Goal: Task Accomplishment & Management: Manage account settings

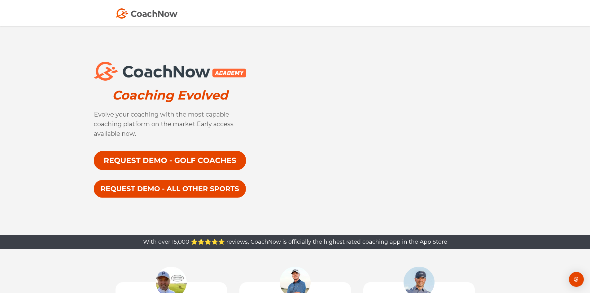
click at [148, 160] on img at bounding box center [170, 161] width 153 height 20
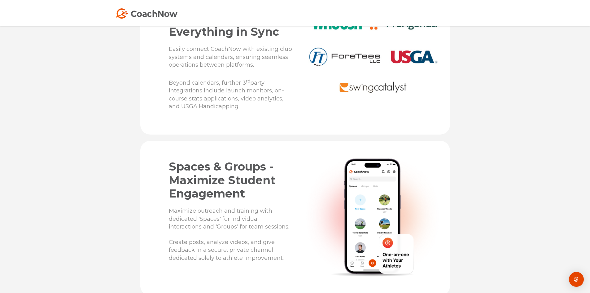
scroll to position [1488, 0]
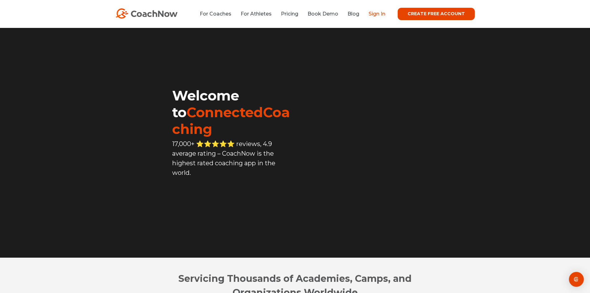
click at [375, 13] on link "Sign In" at bounding box center [377, 14] width 17 height 6
click at [384, 12] on link "Sign In" at bounding box center [377, 14] width 17 height 6
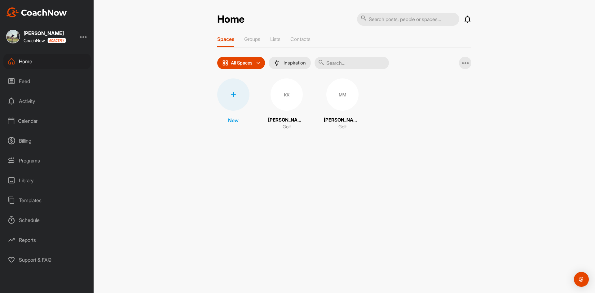
click at [333, 93] on div "MM" at bounding box center [342, 94] width 32 height 32
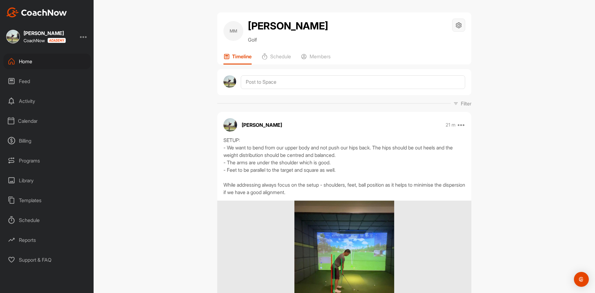
click at [455, 26] on icon at bounding box center [458, 25] width 7 height 7
click at [28, 160] on div "Programs" at bounding box center [46, 160] width 87 height 15
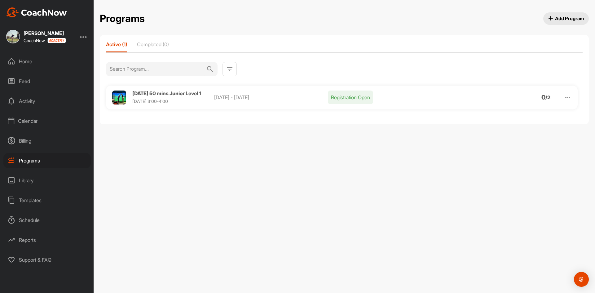
click at [122, 102] on img at bounding box center [119, 98] width 14 height 14
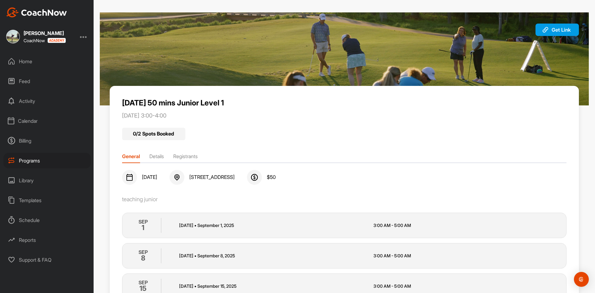
click at [35, 239] on div "Reports" at bounding box center [46, 239] width 87 height 15
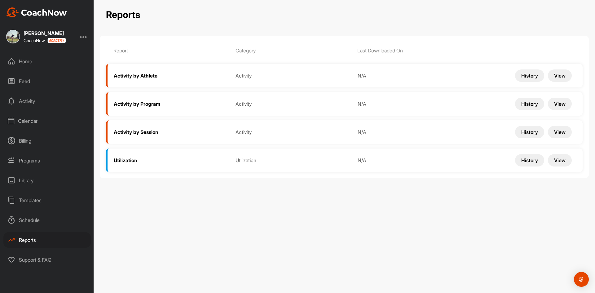
click at [560, 76] on button "View" at bounding box center [560, 75] width 24 height 12
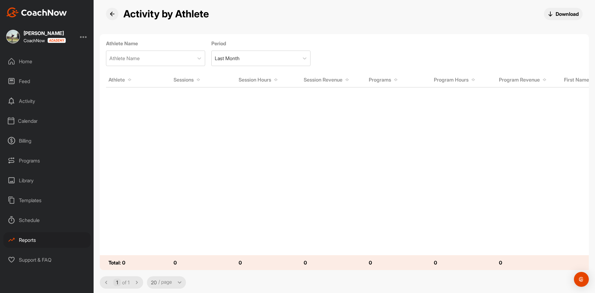
scroll to position [1, 0]
click at [111, 13] on icon at bounding box center [112, 13] width 5 height 5
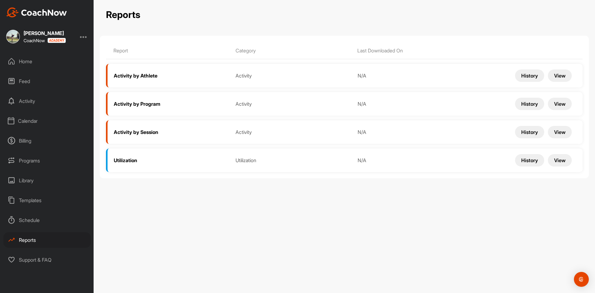
click at [38, 197] on div "Templates" at bounding box center [46, 199] width 87 height 15
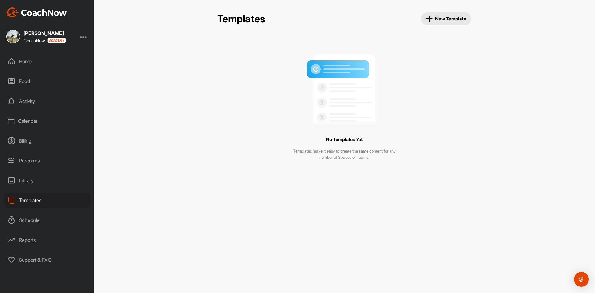
click at [28, 176] on div "Library" at bounding box center [46, 180] width 87 height 15
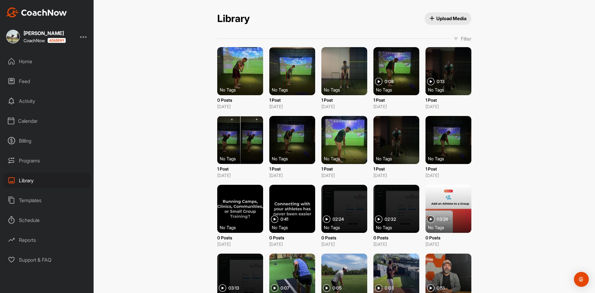
click at [241, 197] on div at bounding box center [240, 209] width 46 height 48
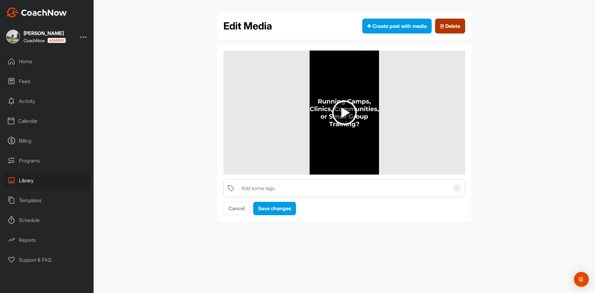
click at [446, 23] on span "Delete" at bounding box center [450, 25] width 20 height 7
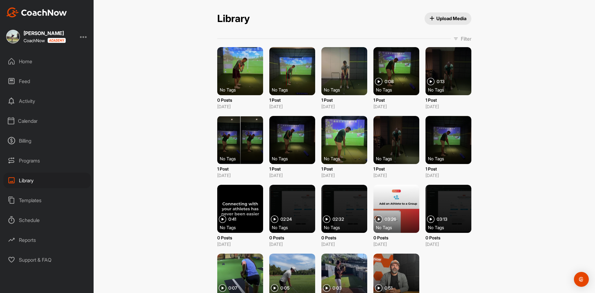
click at [390, 272] on div at bounding box center [397, 278] width 46 height 48
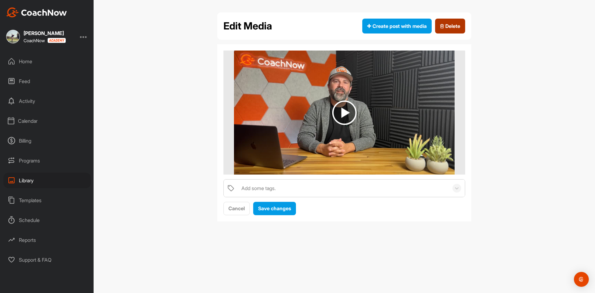
drag, startPoint x: 450, startPoint y: 27, endPoint x: 326, endPoint y: 32, distance: 123.8
click at [450, 27] on span "Delete" at bounding box center [450, 25] width 20 height 7
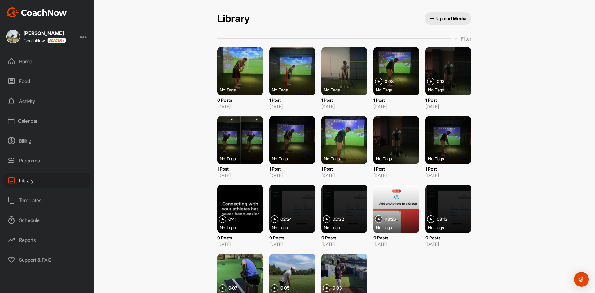
click at [349, 263] on div at bounding box center [344, 278] width 46 height 48
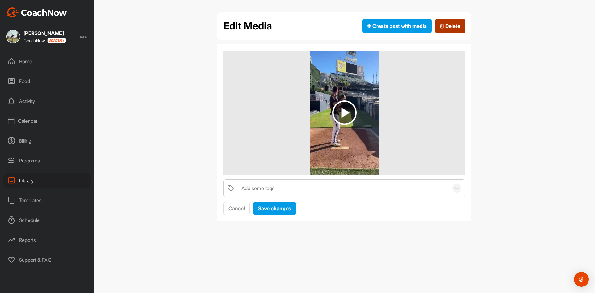
click at [447, 28] on span "Delete" at bounding box center [450, 25] width 20 height 7
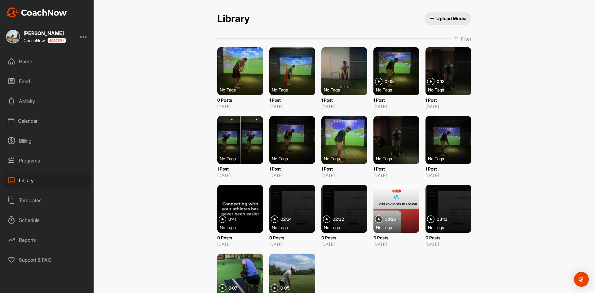
click at [283, 268] on div at bounding box center [292, 278] width 46 height 48
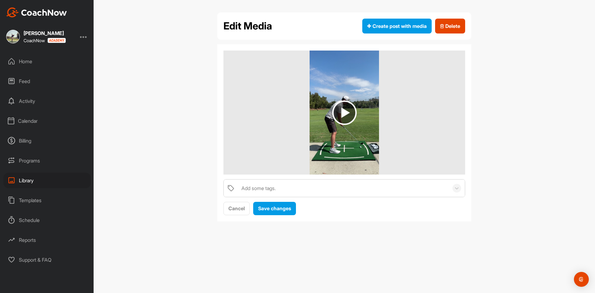
click at [336, 117] on img at bounding box center [344, 112] width 24 height 24
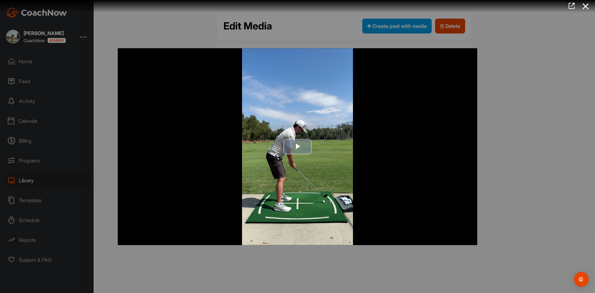
click at [312, 143] on img "Video Player" at bounding box center [298, 146] width 360 height 197
click at [515, 46] on div at bounding box center [297, 146] width 595 height 293
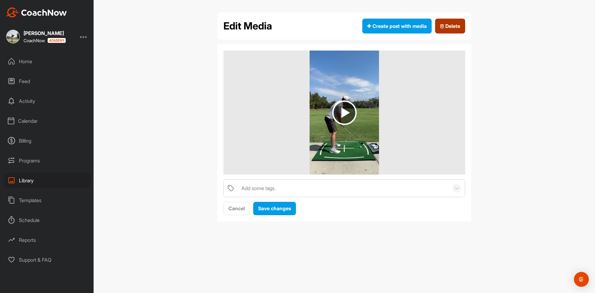
click at [449, 31] on button "Delete" at bounding box center [450, 26] width 30 height 15
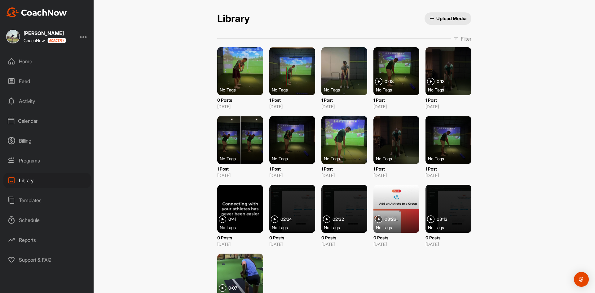
click at [223, 268] on div at bounding box center [240, 278] width 46 height 48
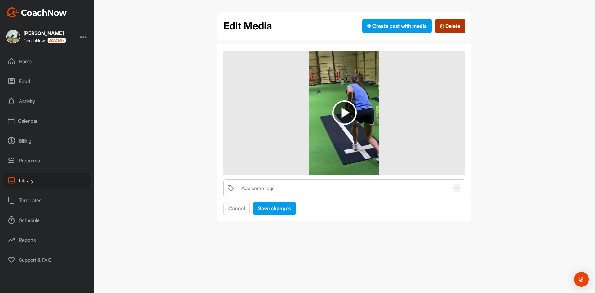
click at [439, 24] on button "Delete" at bounding box center [450, 26] width 30 height 15
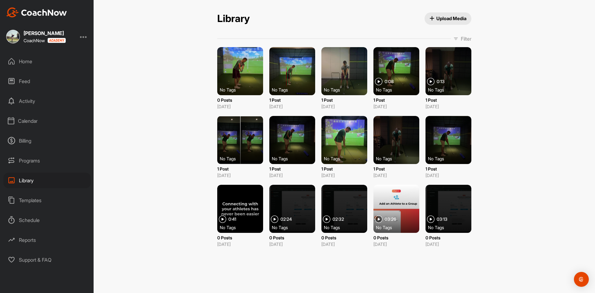
click at [441, 202] on div at bounding box center [449, 209] width 46 height 48
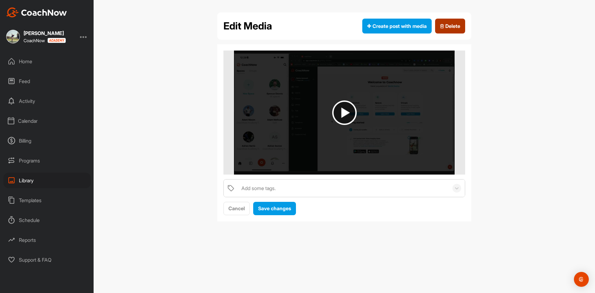
drag, startPoint x: 439, startPoint y: 27, endPoint x: 328, endPoint y: 30, distance: 111.0
click at [439, 27] on button "Delete" at bounding box center [450, 26] width 30 height 15
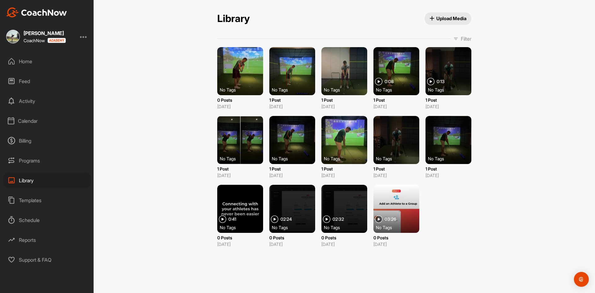
click at [396, 208] on div at bounding box center [397, 209] width 46 height 48
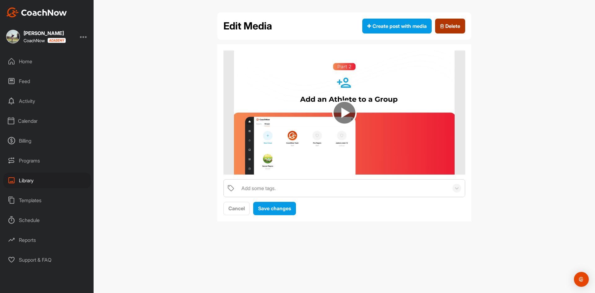
click at [443, 30] on button "Delete" at bounding box center [450, 26] width 30 height 15
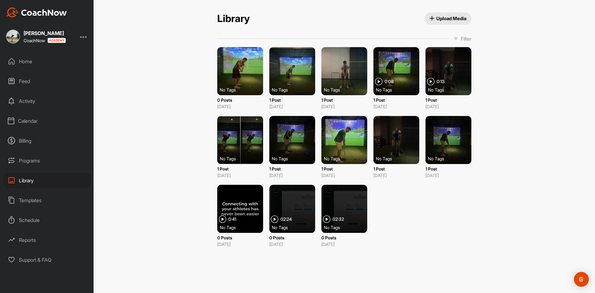
click at [355, 218] on div at bounding box center [344, 209] width 46 height 48
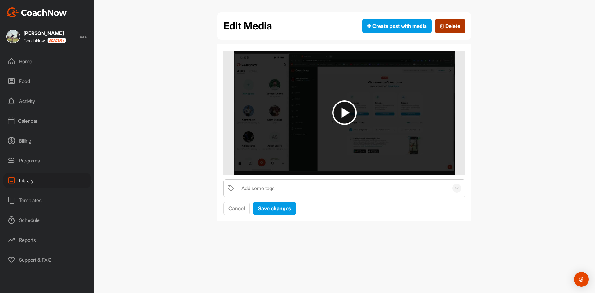
click at [441, 29] on span "Delete" at bounding box center [450, 25] width 20 height 7
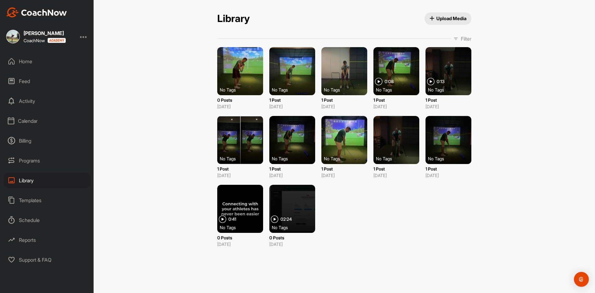
click at [304, 209] on div at bounding box center [292, 209] width 46 height 48
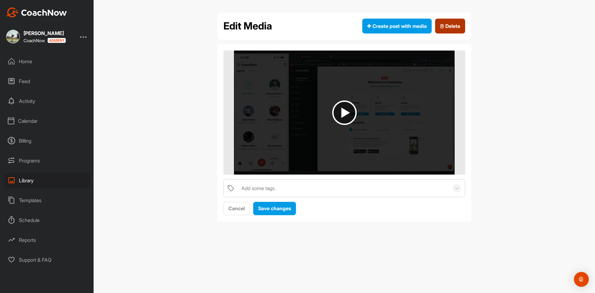
click at [440, 23] on span "Delete" at bounding box center [450, 25] width 20 height 7
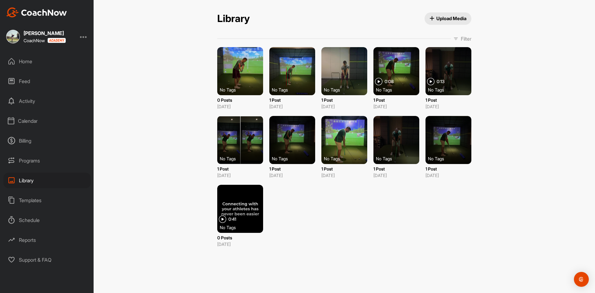
click at [256, 201] on div at bounding box center [240, 209] width 46 height 48
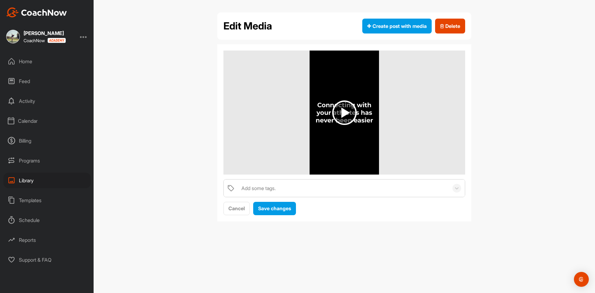
click at [341, 103] on img at bounding box center [344, 112] width 24 height 24
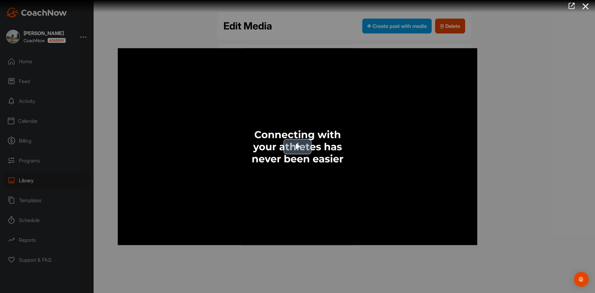
click at [298, 147] on span "Video Player" at bounding box center [298, 147] width 0 height 0
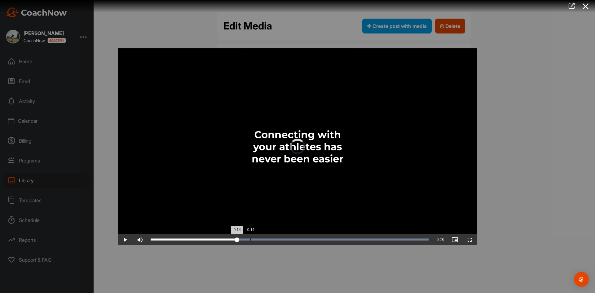
drag, startPoint x: 218, startPoint y: 238, endPoint x: 255, endPoint y: 238, distance: 37.2
click at [255, 238] on div "Loaded : 100.00% 0:14 0:14" at bounding box center [290, 239] width 278 height 2
drag, startPoint x: 255, startPoint y: 238, endPoint x: 277, endPoint y: 236, distance: 21.8
click at [277, 236] on div "Loaded : 100.00% 0:18 0:18" at bounding box center [290, 239] width 284 height 11
click at [300, 237] on div "Loaded : 100.00% 0:22 0:20" at bounding box center [290, 239] width 284 height 11
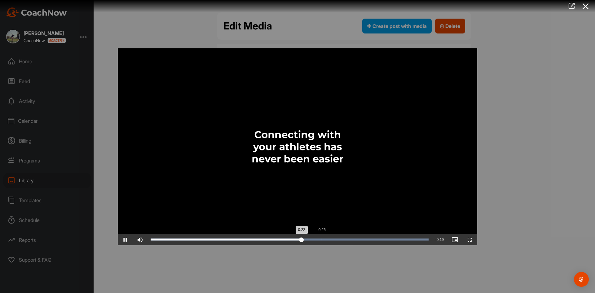
click at [322, 238] on div "Loaded : 100.00% 0:25 0:22" at bounding box center [290, 239] width 284 height 11
click at [331, 237] on div "Loaded : 100.00% 0:26 0:25" at bounding box center [290, 239] width 284 height 11
click at [355, 235] on div "Loaded : 100.00% 0:30 0:28" at bounding box center [290, 239] width 284 height 11
click at [374, 233] on video "Video Player" at bounding box center [298, 146] width 360 height 197
click at [334, 241] on div "Loaded : 100.00% 0:27 0:30" at bounding box center [290, 239] width 284 height 11
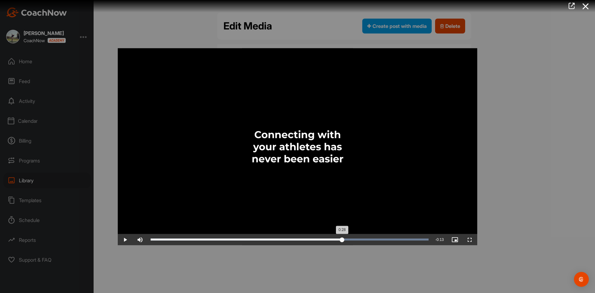
click at [342, 241] on div "Loaded : 100.00% 0:28 0:28" at bounding box center [290, 239] width 284 height 11
click at [349, 240] on div "Loaded : 100.00% 0:29 0:28" at bounding box center [290, 239] width 278 height 2
click at [122, 239] on span "Video Player" at bounding box center [125, 239] width 15 height 0
click at [583, 6] on icon at bounding box center [586, 6] width 14 height 11
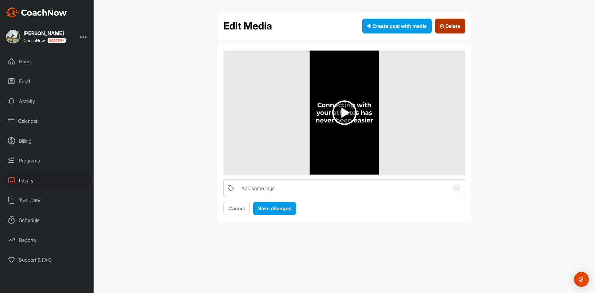
click at [441, 30] on button "Delete" at bounding box center [450, 26] width 30 height 15
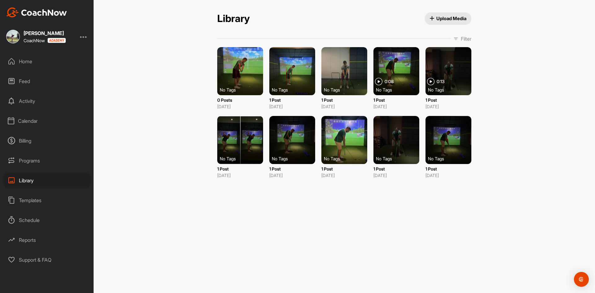
click at [73, 115] on div "Calendar" at bounding box center [46, 120] width 87 height 15
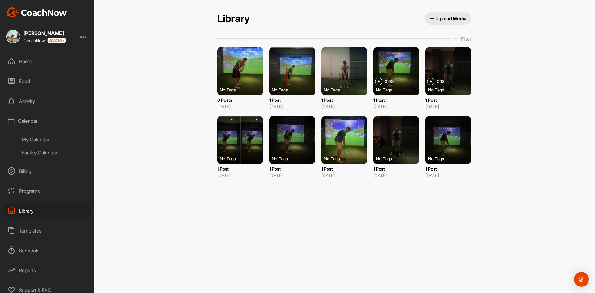
click at [55, 135] on div "My Calendar" at bounding box center [53, 139] width 73 height 13
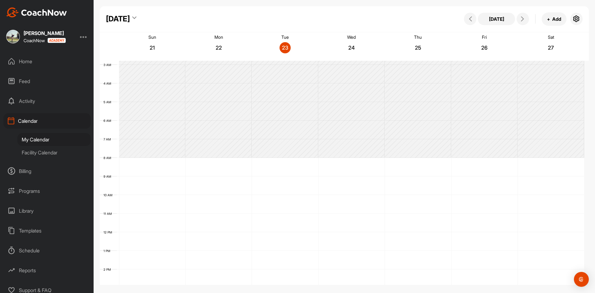
scroll to position [155, 0]
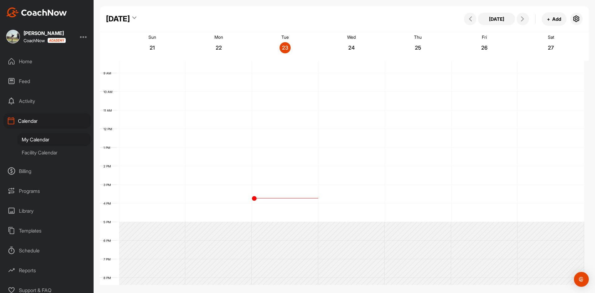
click at [199, 121] on div "12 AM 1 AM 2 AM 3 AM 4 AM 5 AM 6 AM 7 AM 8 AM 9 AM 10 AM 11 AM 12 PM 1 PM 2 PM …" at bounding box center [342, 129] width 484 height 446
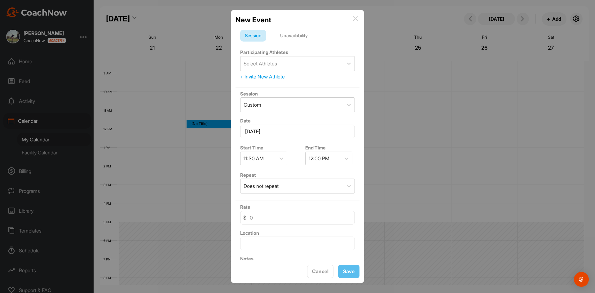
click at [356, 17] on img at bounding box center [355, 18] width 5 height 5
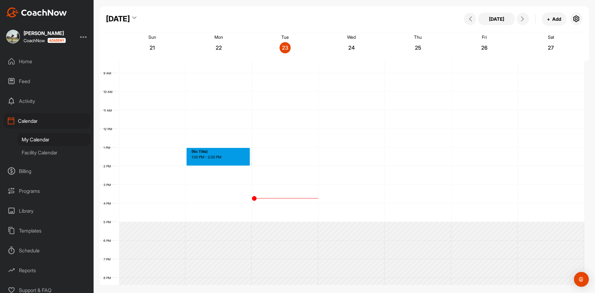
drag, startPoint x: 205, startPoint y: 149, endPoint x: 205, endPoint y: 162, distance: 13.0
click at [205, 162] on div "12 AM 1 AM 2 AM 3 AM 4 AM 5 AM 6 AM 7 AM 8 AM 9 AM 10 AM 11 AM 12 PM 1 PM 2 PM …" at bounding box center [342, 129] width 484 height 446
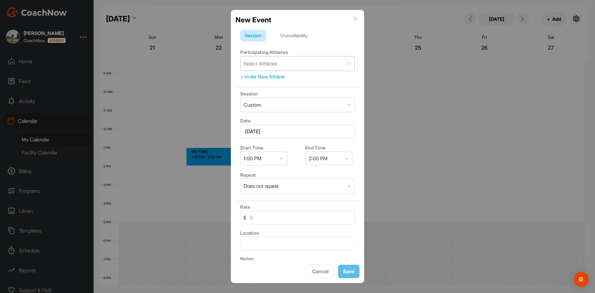
click at [271, 63] on div "Select Athletes" at bounding box center [260, 63] width 33 height 7
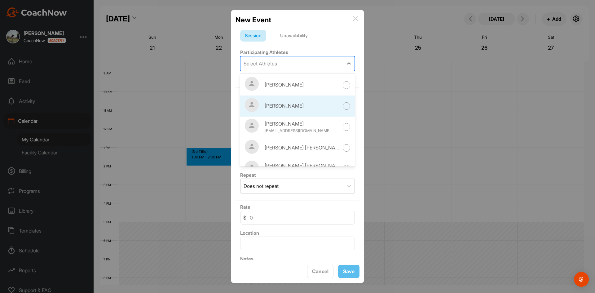
click at [309, 107] on div "[PERSON_NAME]" at bounding box center [302, 105] width 74 height 7
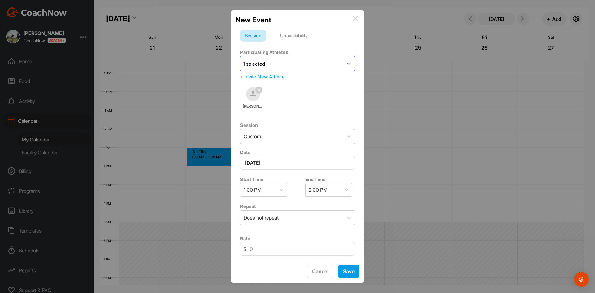
click at [267, 139] on div "Custom" at bounding box center [292, 136] width 103 height 14
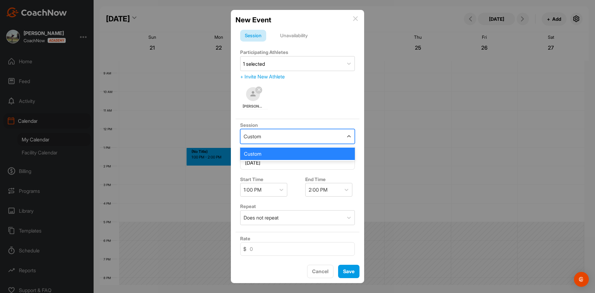
click at [281, 138] on div "Custom" at bounding box center [292, 136] width 103 height 14
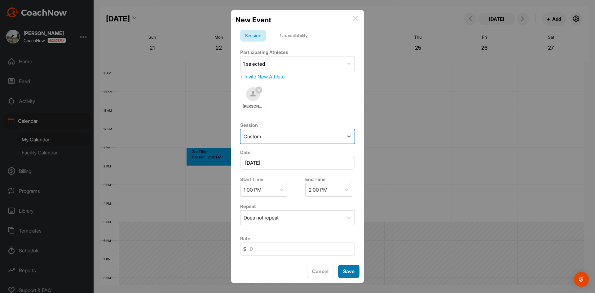
click at [342, 275] on button "Save" at bounding box center [348, 271] width 21 height 13
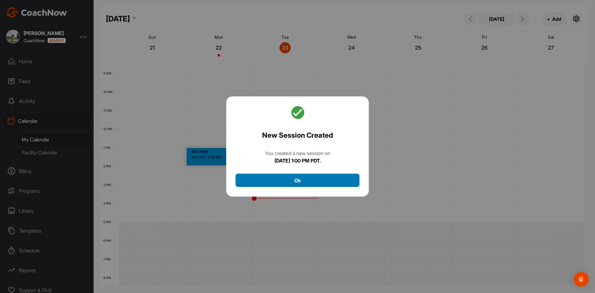
click at [293, 183] on button "Ok" at bounding box center [298, 180] width 124 height 13
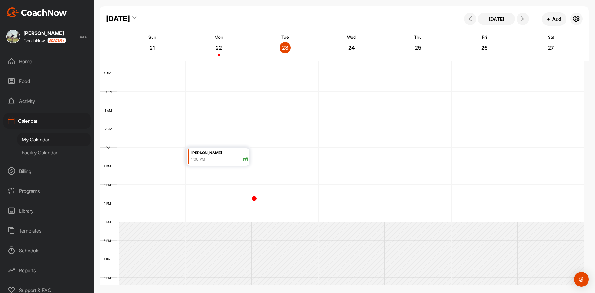
click at [244, 160] on icon at bounding box center [246, 160] width 6 height 6
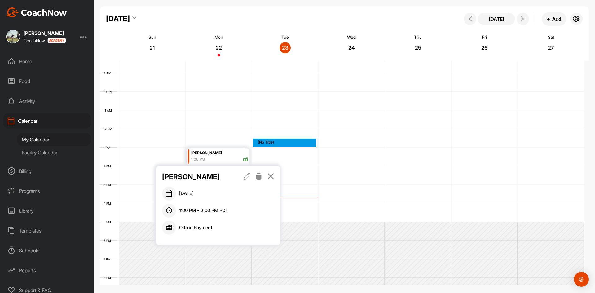
click at [275, 146] on div "12 AM 1 AM 2 AM 3 AM 4 AM 5 AM 6 AM 7 AM 8 AM 9 AM 10 AM 11 AM 12 PM 1 PM 2 PM …" at bounding box center [342, 129] width 484 height 446
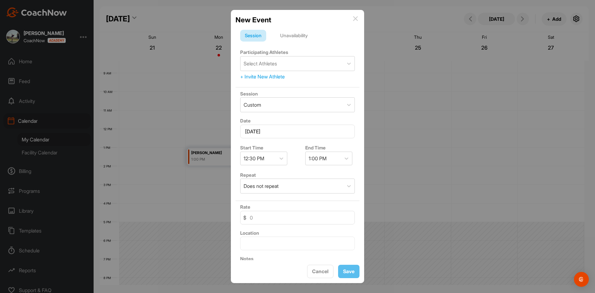
click at [356, 17] on img at bounding box center [355, 18] width 5 height 5
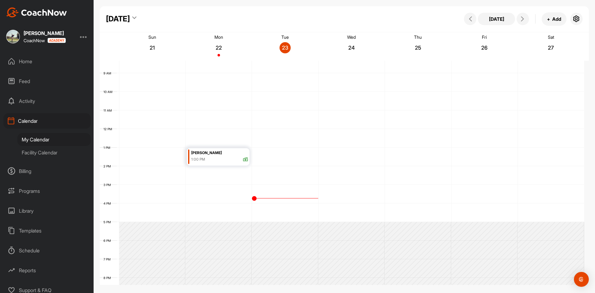
click at [483, 45] on p "26" at bounding box center [484, 48] width 11 height 6
click at [487, 40] on div "Fri 26" at bounding box center [485, 46] width 64 height 27
click at [480, 52] on div "26" at bounding box center [484, 47] width 11 height 11
click at [483, 50] on p "26" at bounding box center [484, 48] width 11 height 6
click at [485, 48] on p "26" at bounding box center [484, 48] width 11 height 6
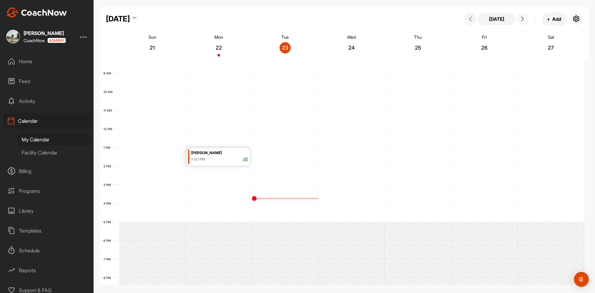
click at [519, 18] on span at bounding box center [522, 18] width 7 height 5
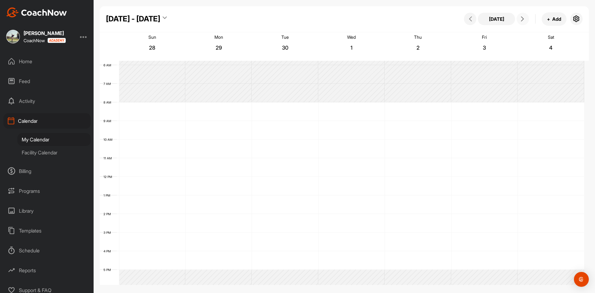
click at [521, 18] on icon at bounding box center [522, 18] width 5 height 5
click at [464, 18] on button at bounding box center [470, 19] width 12 height 12
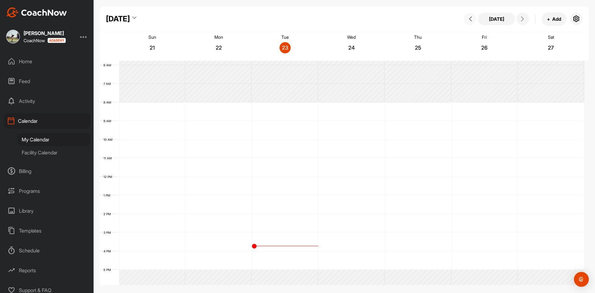
click at [465, 18] on button at bounding box center [470, 19] width 12 height 12
click at [518, 21] on button at bounding box center [523, 19] width 12 height 12
click at [286, 51] on div "23" at bounding box center [285, 47] width 11 height 11
click at [523, 20] on icon at bounding box center [522, 18] width 5 height 5
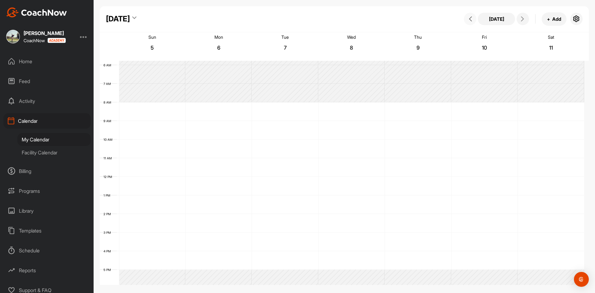
click at [472, 20] on icon at bounding box center [470, 18] width 5 height 5
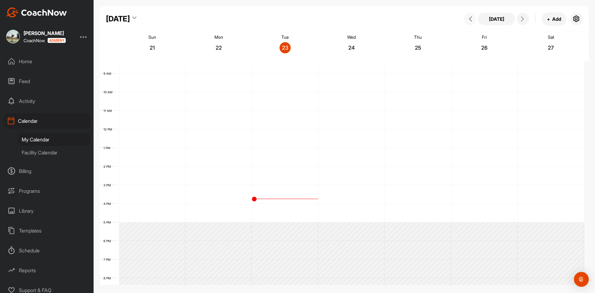
scroll to position [169, 0]
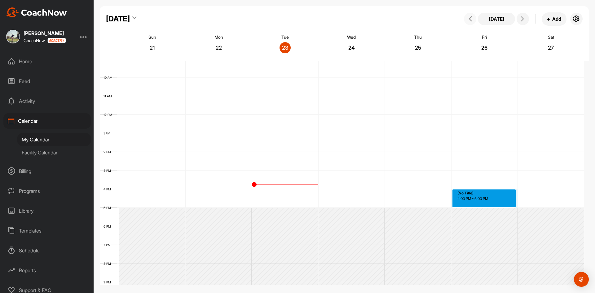
drag, startPoint x: 480, startPoint y: 189, endPoint x: 483, endPoint y: 205, distance: 15.7
click at [483, 205] on div "12 AM 1 AM 2 AM 3 AM 4 AM 5 AM 6 AM 7 AM 8 AM 9 AM 10 AM 11 AM 12 PM 1 PM 2 PM …" at bounding box center [342, 115] width 484 height 446
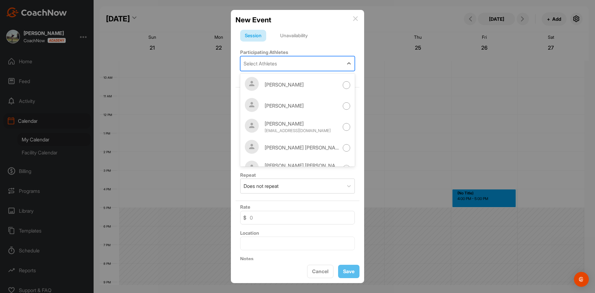
click at [293, 61] on div "Select Athletes" at bounding box center [292, 63] width 103 height 14
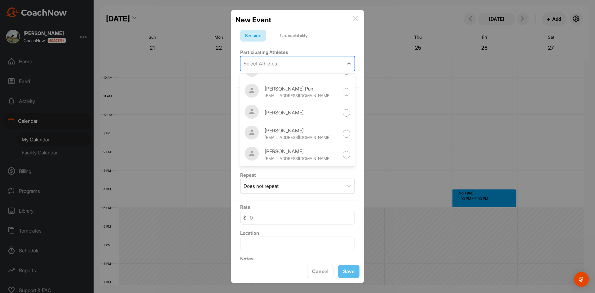
scroll to position [0, 0]
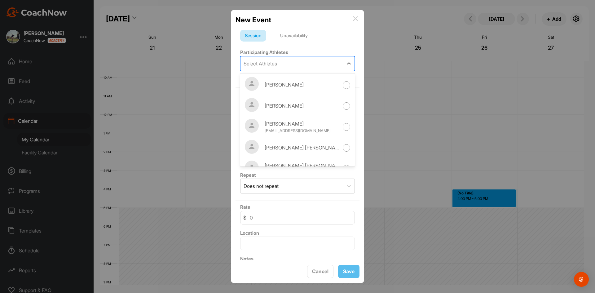
click at [302, 65] on div "Select Athletes" at bounding box center [292, 63] width 103 height 14
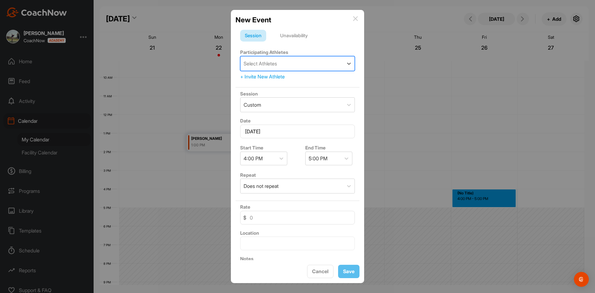
click at [275, 59] on div "Select Athletes" at bounding box center [292, 63] width 103 height 14
type input "[PERSON_NAME]"
click at [336, 117] on div "Date [DATE]" at bounding box center [298, 128] width 124 height 26
click at [306, 67] on div "Select Athletes" at bounding box center [292, 63] width 103 height 14
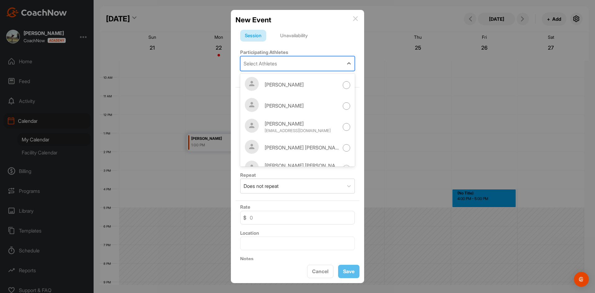
click at [299, 64] on div "Select Athletes" at bounding box center [292, 63] width 103 height 14
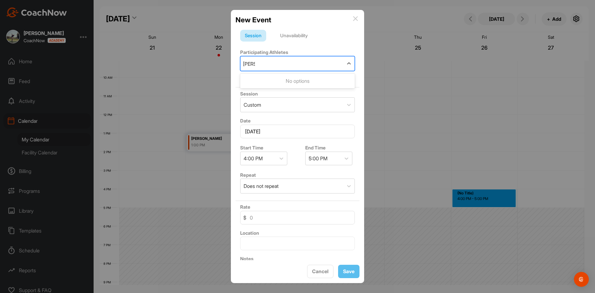
type input "[PERSON_NAME]"
click at [356, 19] on img at bounding box center [355, 18] width 5 height 5
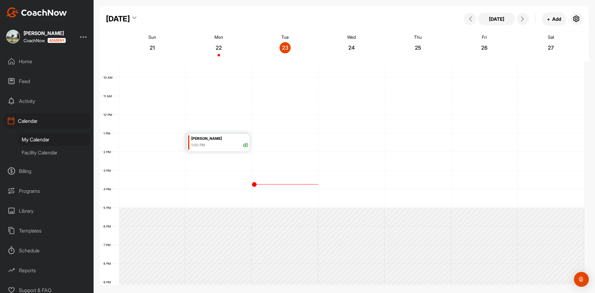
click at [230, 140] on div "[PERSON_NAME]" at bounding box center [219, 138] width 57 height 7
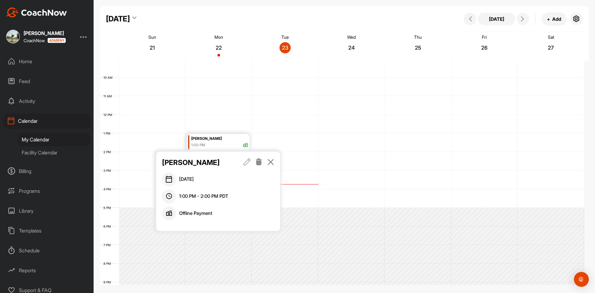
click at [258, 162] on icon at bounding box center [258, 161] width 7 height 7
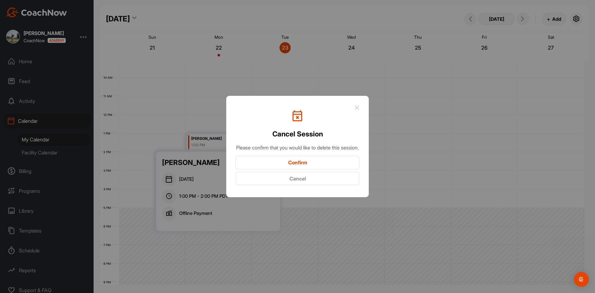
click at [302, 164] on button "Confirm" at bounding box center [298, 162] width 124 height 13
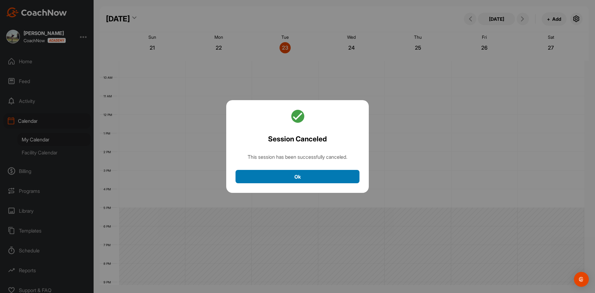
click at [315, 172] on button "Ok" at bounding box center [298, 176] width 124 height 13
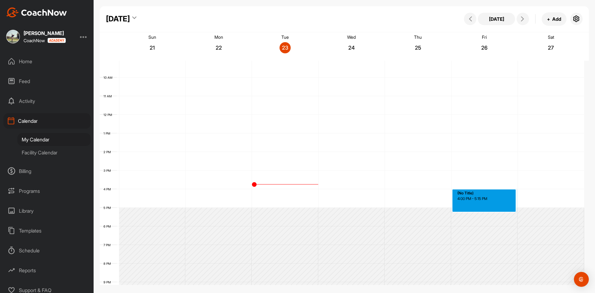
drag, startPoint x: 479, startPoint y: 190, endPoint x: 480, endPoint y: 212, distance: 21.8
click at [480, 212] on div "12 AM 1 AM 2 AM 3 AM 4 AM 5 AM 6 AM 7 AM 8 AM 9 AM 10 AM 11 AM 12 PM 1 PM 2 PM …" at bounding box center [342, 115] width 484 height 446
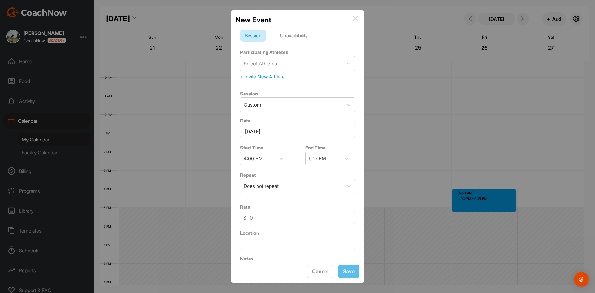
click at [357, 17] on img at bounding box center [355, 18] width 5 height 5
